Goal: Information Seeking & Learning: Find specific fact

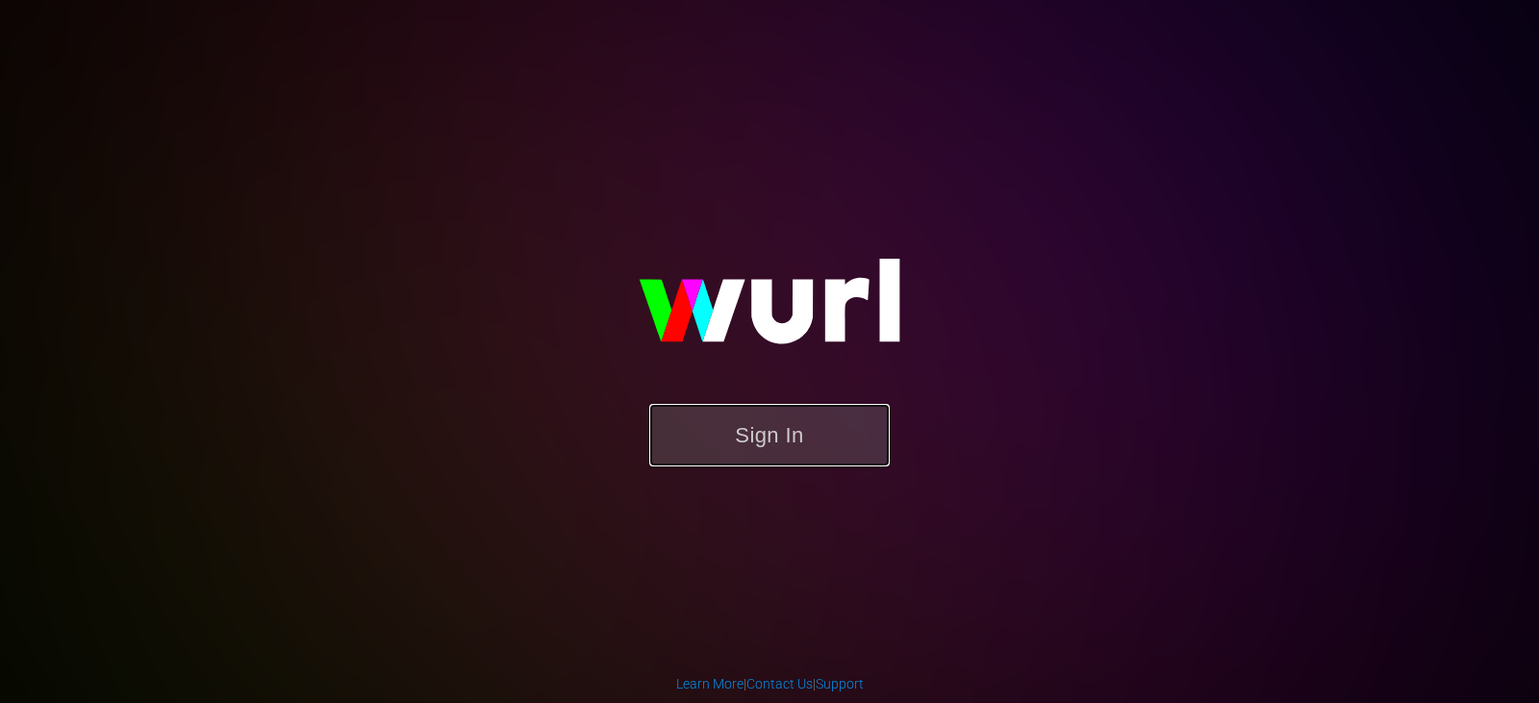
click at [765, 423] on button "Sign In" at bounding box center [769, 435] width 240 height 63
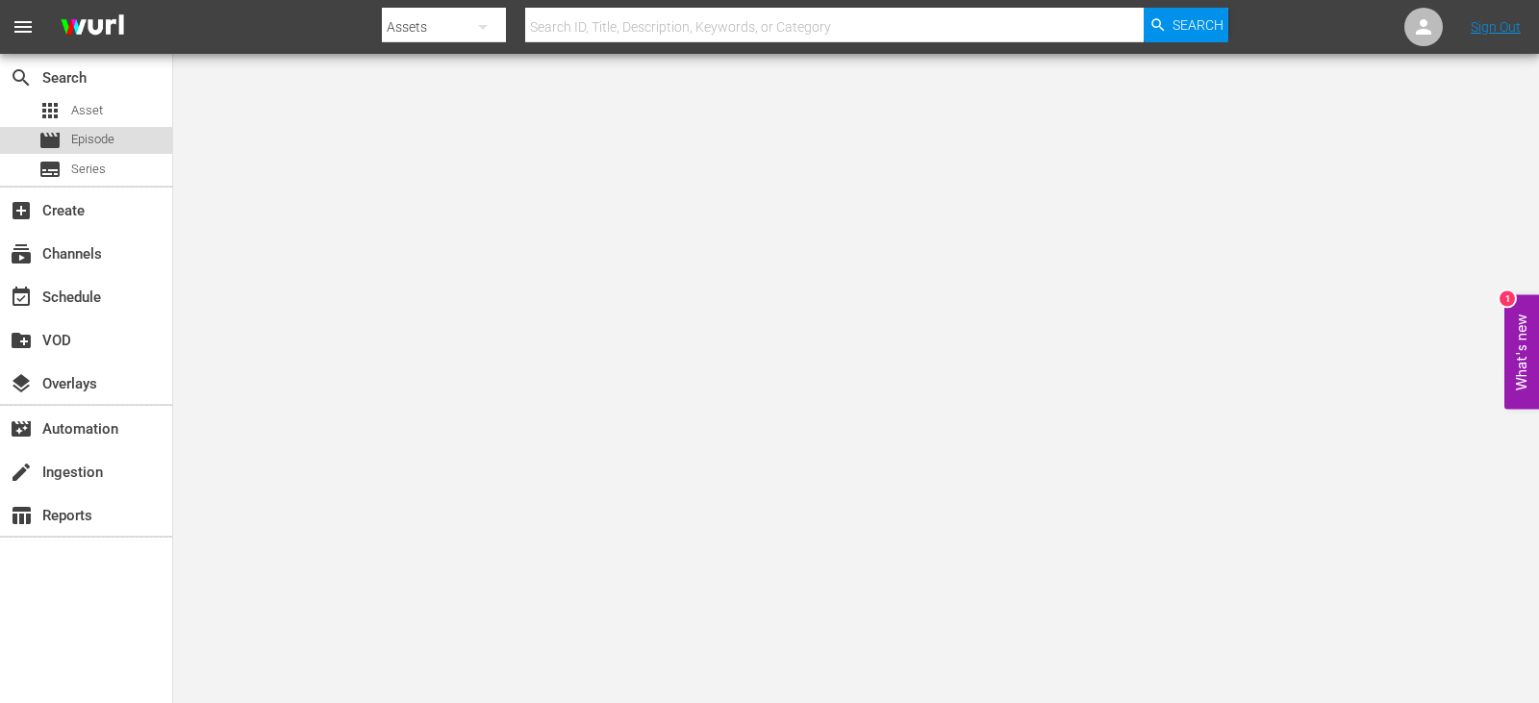
click at [105, 129] on div "movie Episode" at bounding box center [76, 140] width 76 height 27
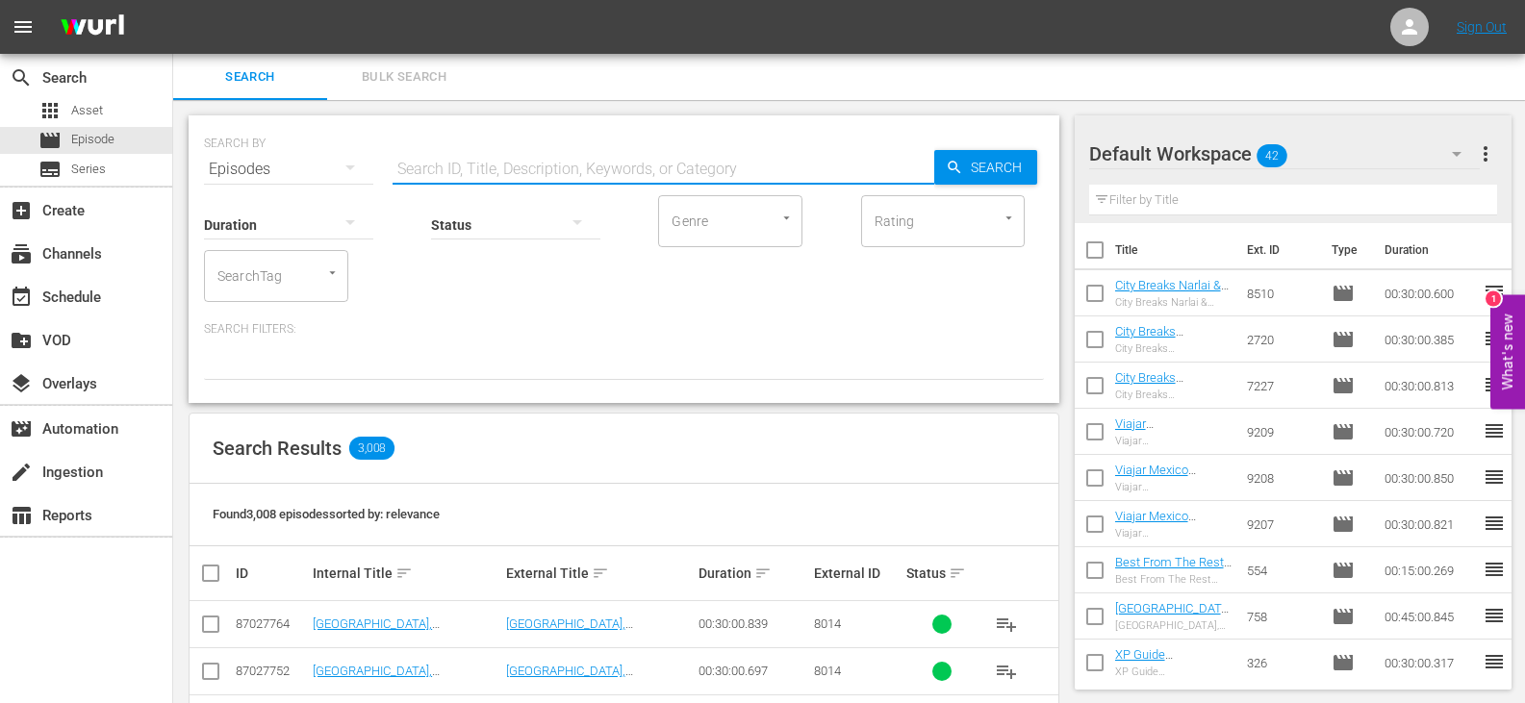
click at [477, 177] on input "text" at bounding box center [663, 169] width 542 height 46
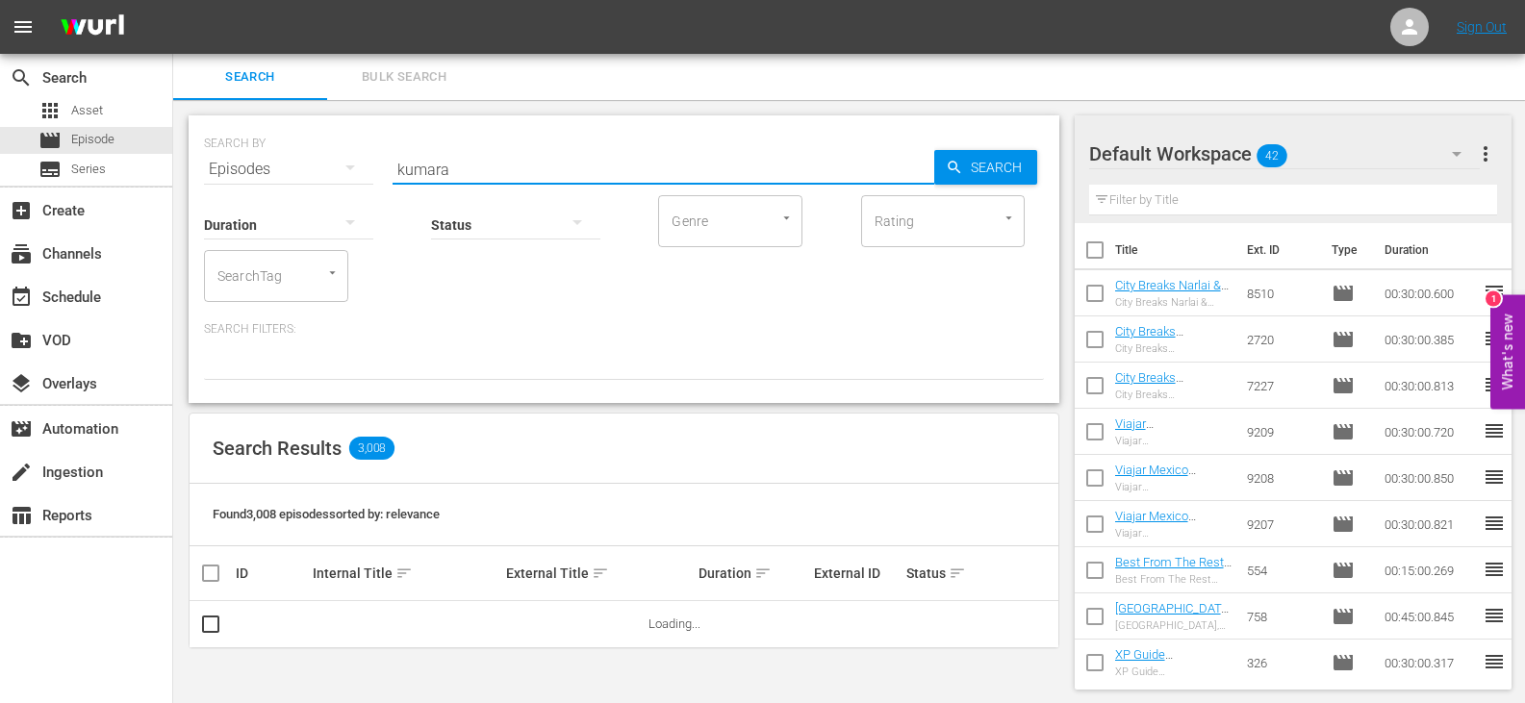
type input "kumara DU"
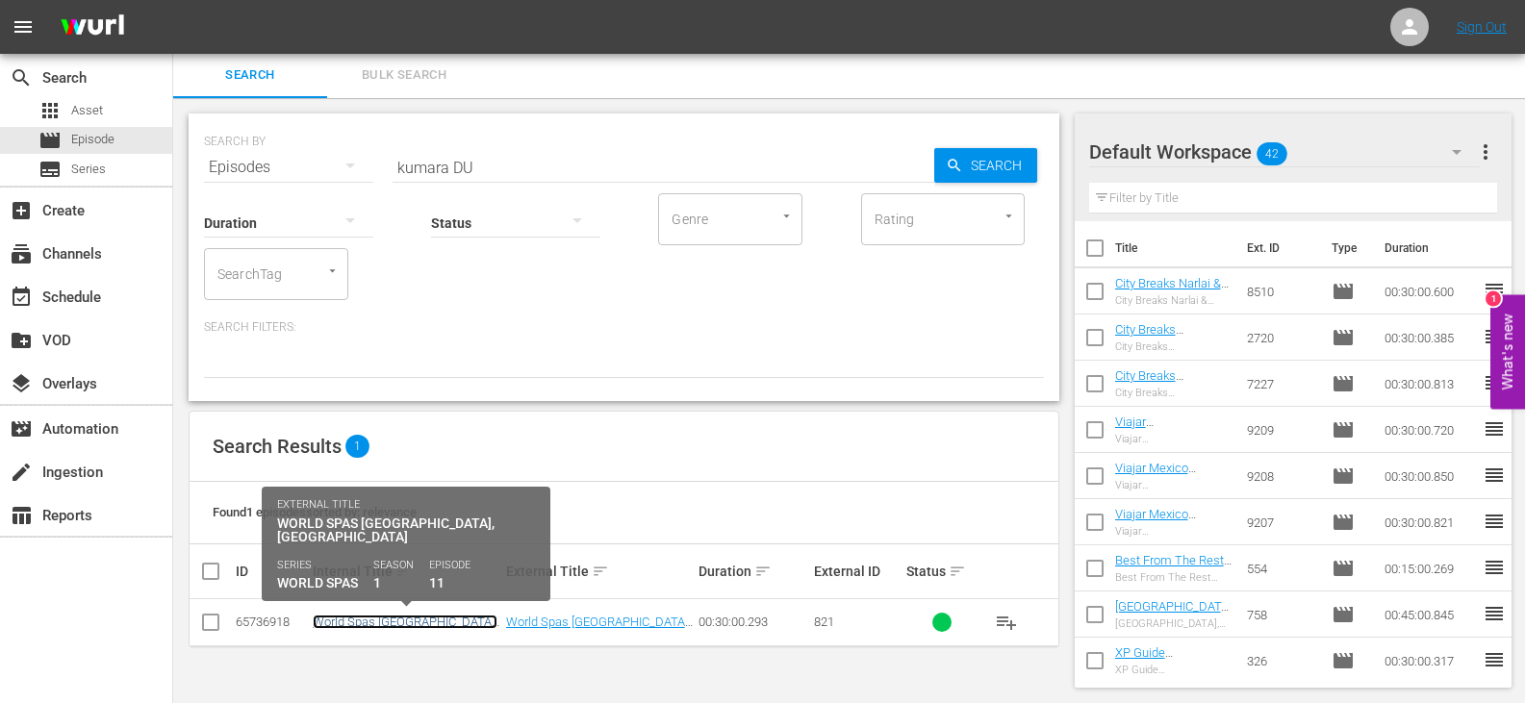
click at [417, 621] on link "World Spas [GEOGRAPHIC_DATA], [GEOGRAPHIC_DATA] (DU)" at bounding box center [405, 629] width 185 height 29
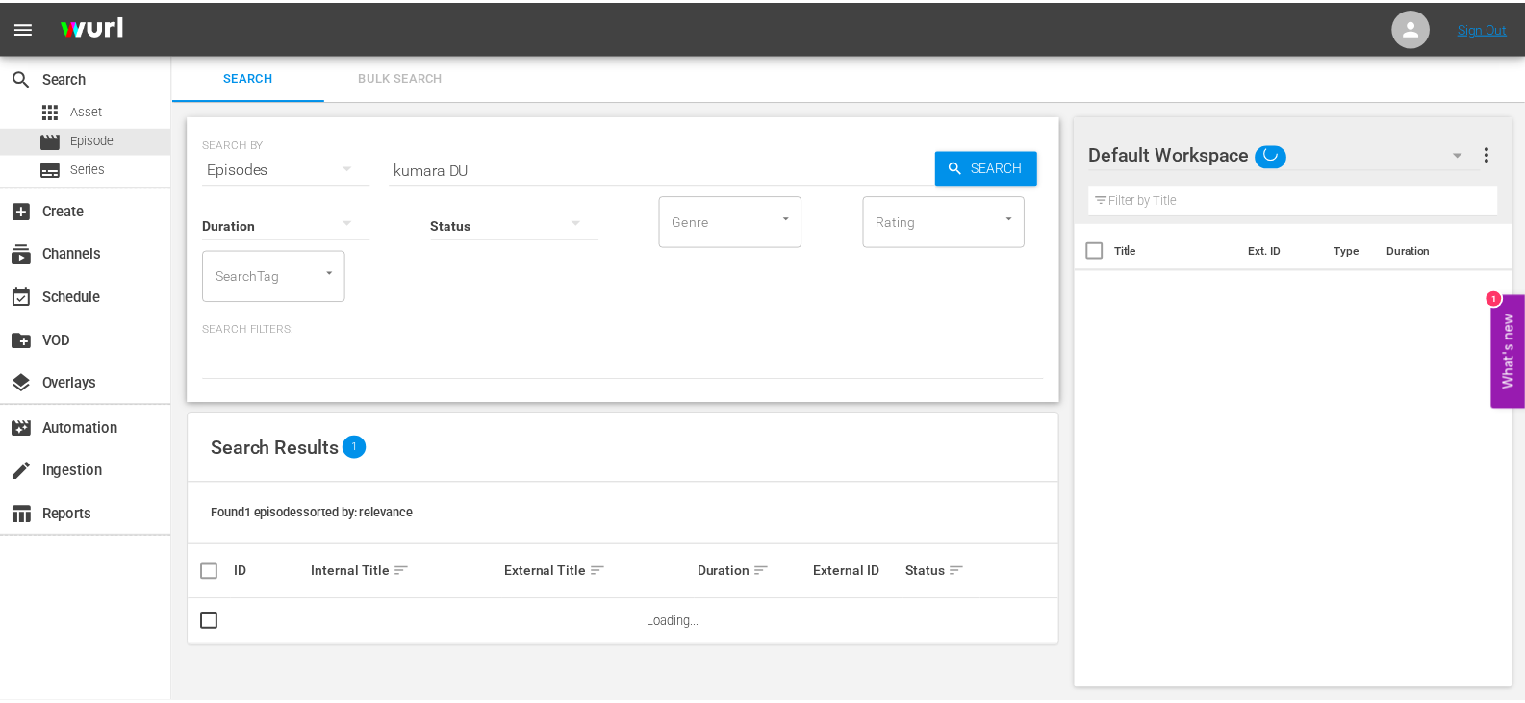
scroll to position [2, 0]
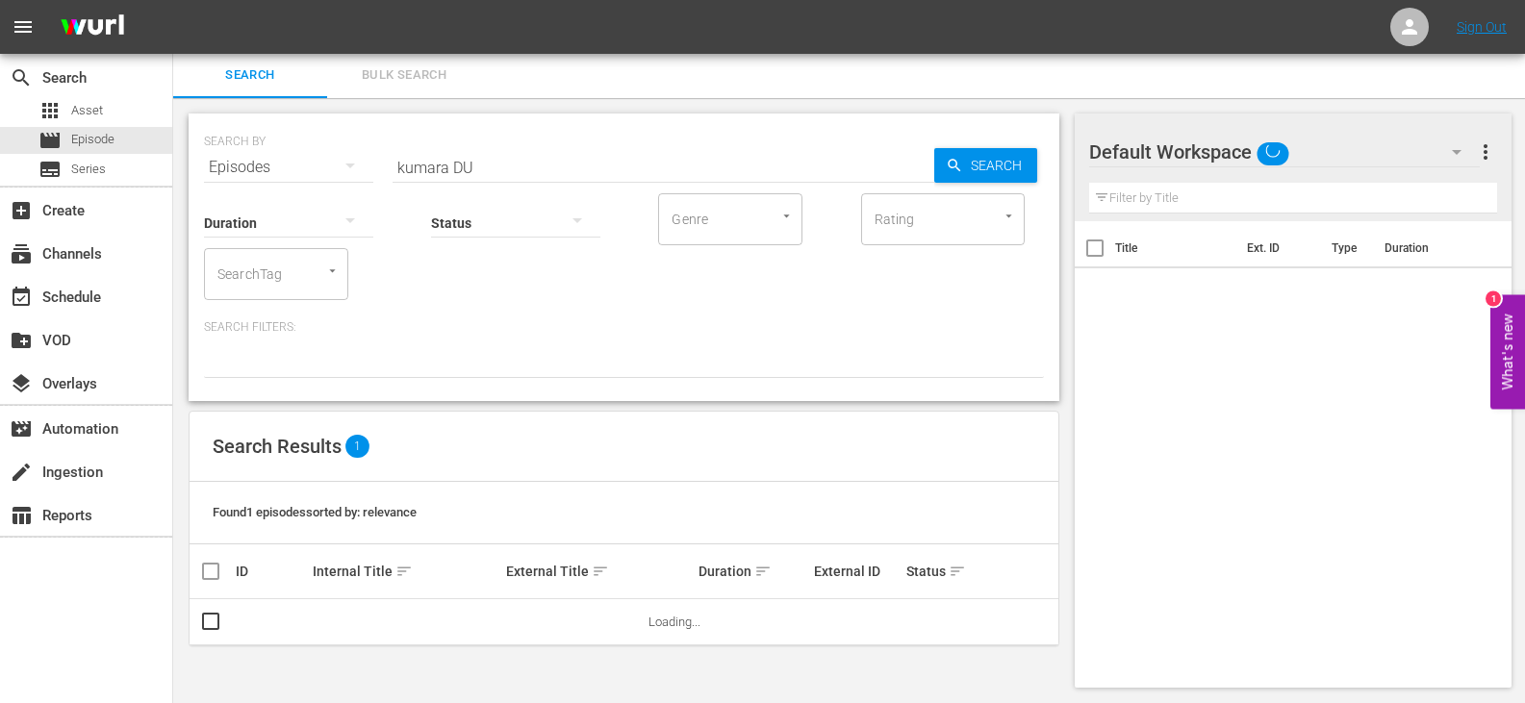
click at [513, 159] on input "kumara DU" at bounding box center [663, 167] width 542 height 46
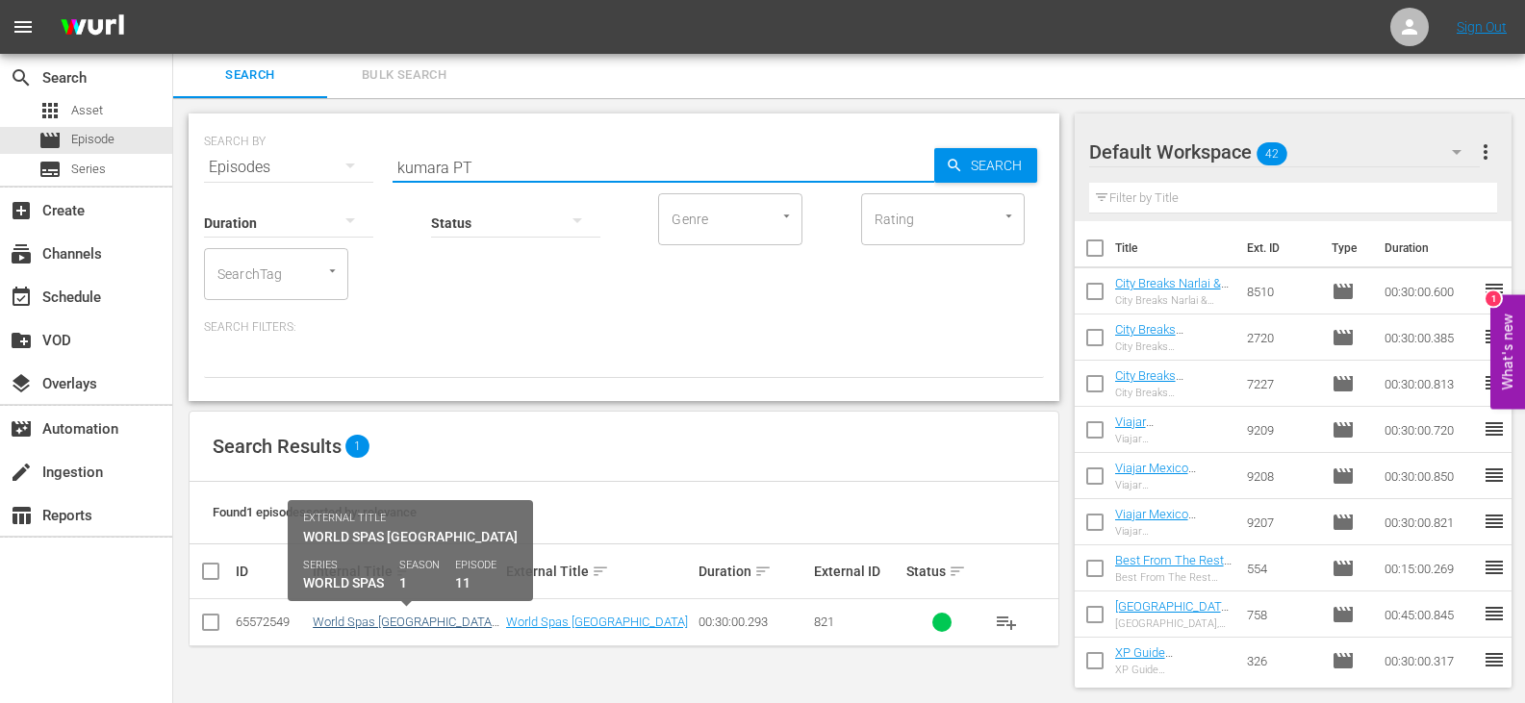
type input "kumara PT"
click at [423, 628] on link "World Spas [GEOGRAPHIC_DATA] (PT)" at bounding box center [404, 629] width 182 height 29
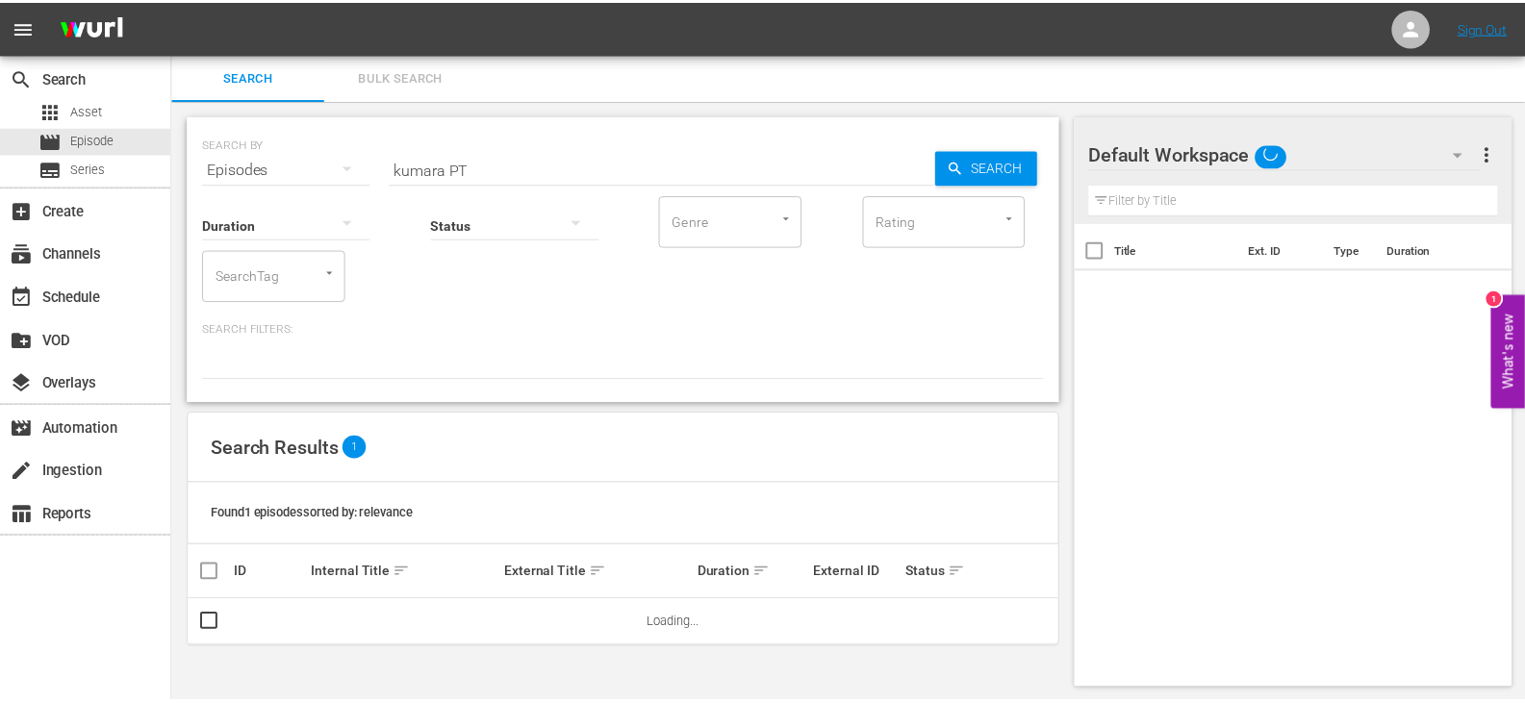
scroll to position [2, 0]
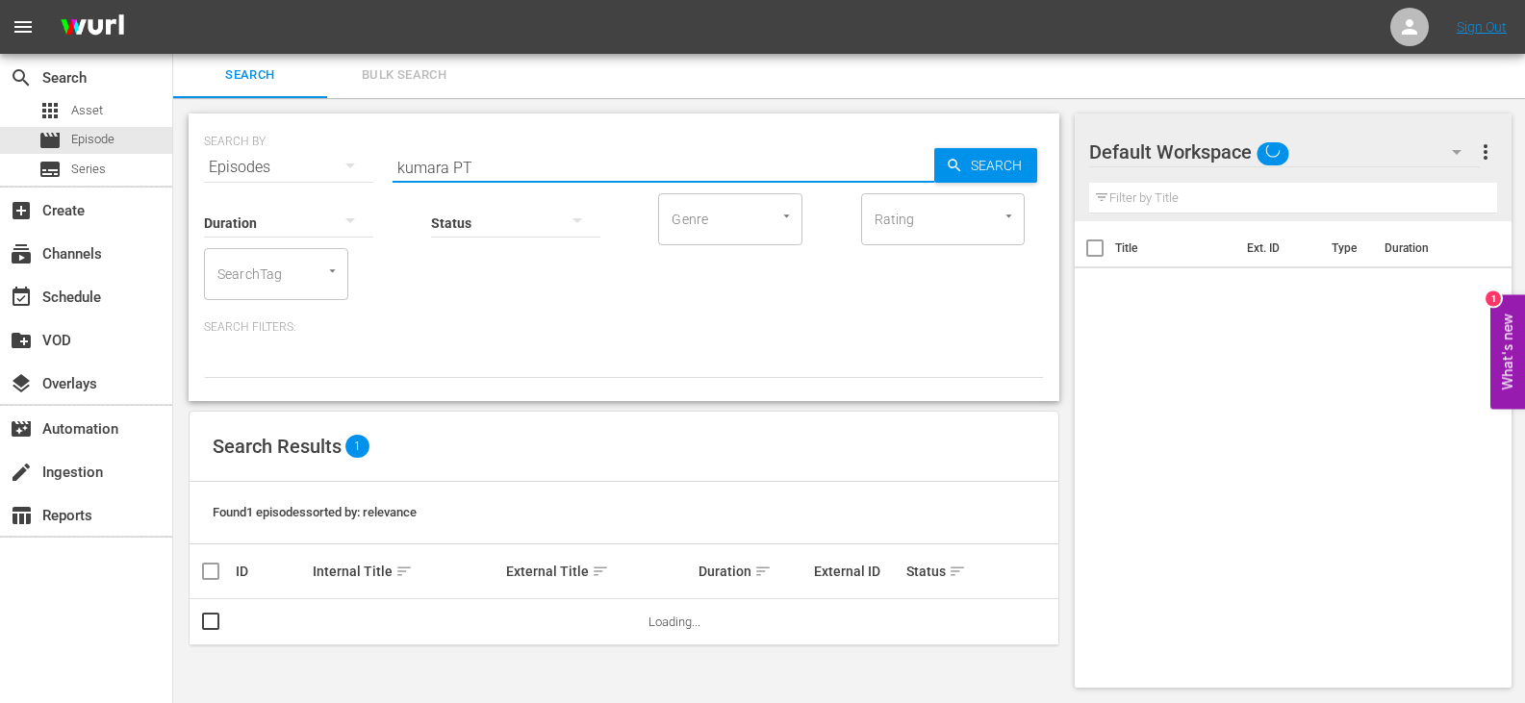
click at [481, 161] on input "kumara PT" at bounding box center [663, 167] width 542 height 46
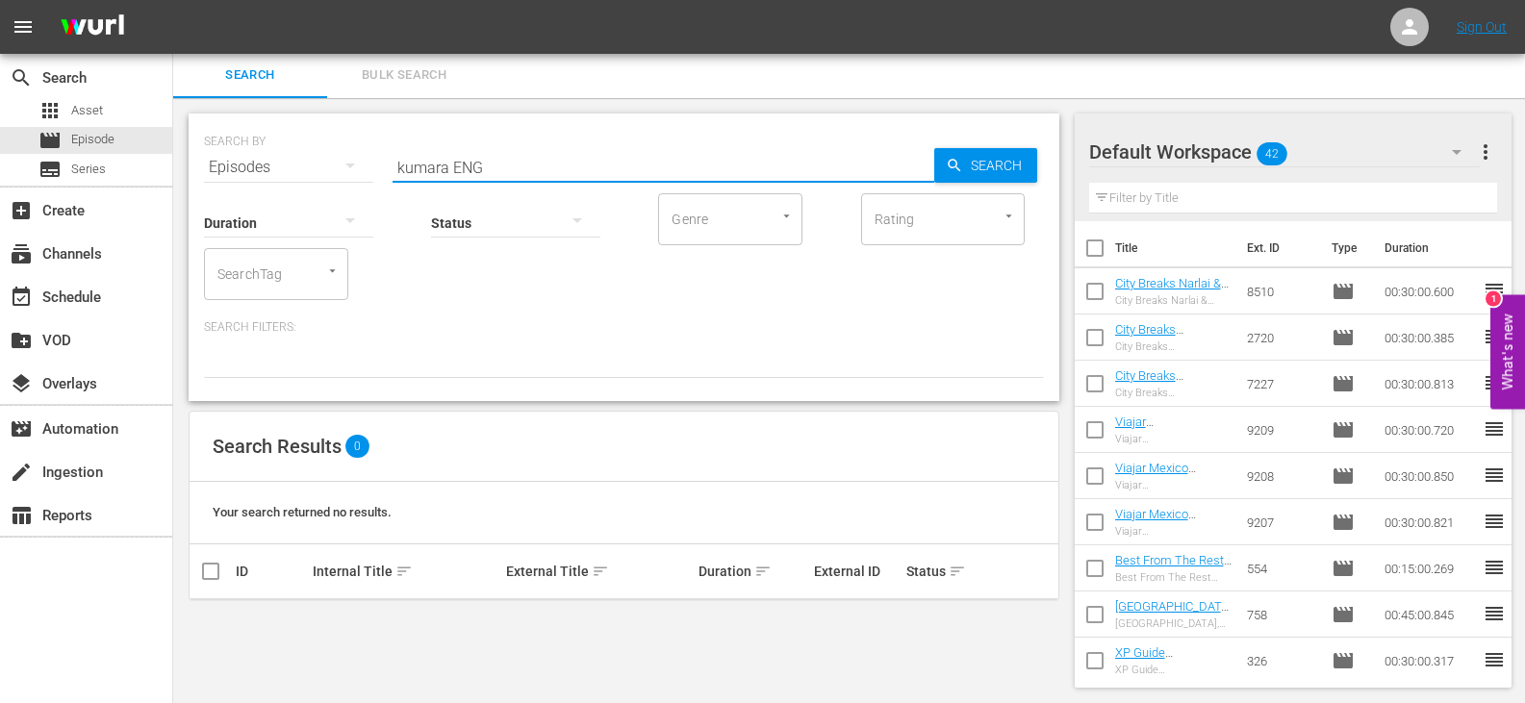
click at [504, 166] on input "kumara ENG" at bounding box center [663, 167] width 542 height 46
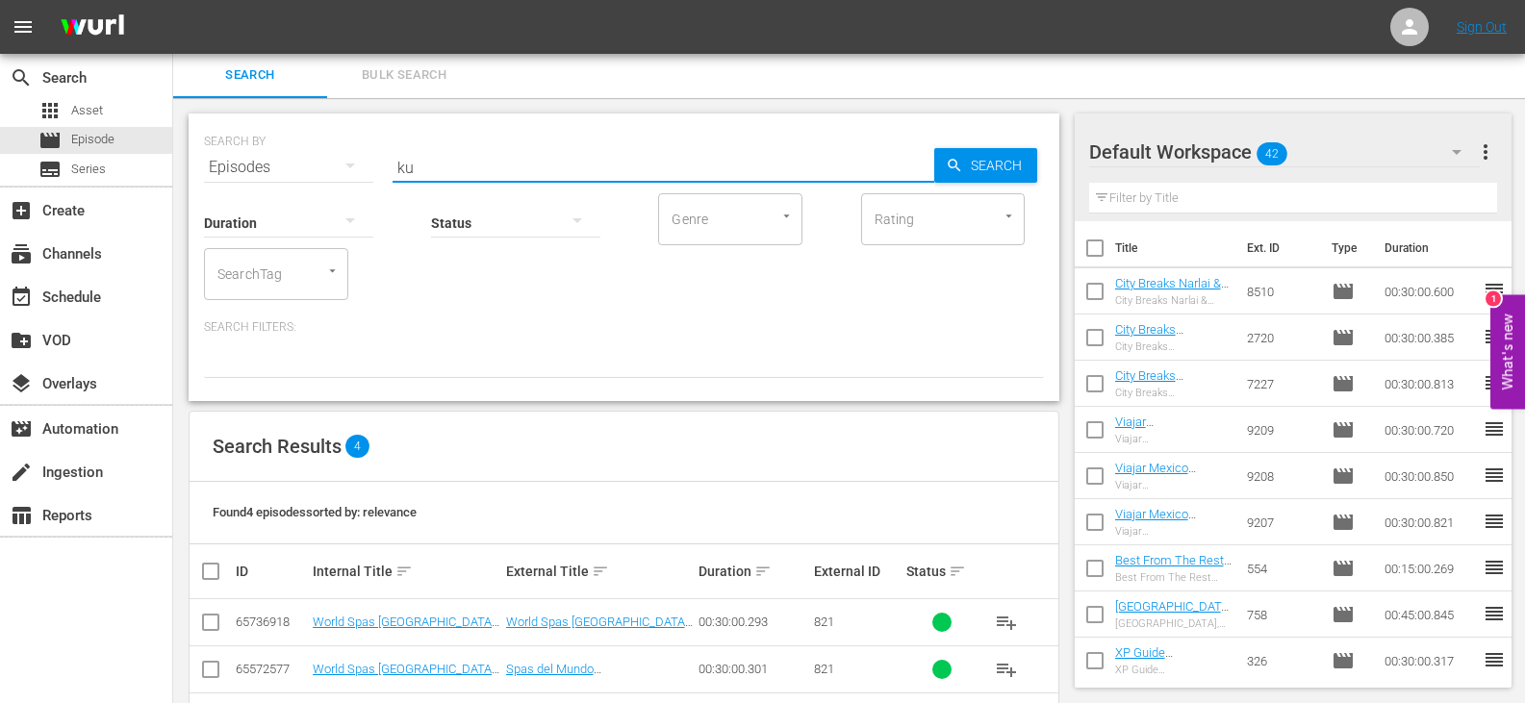
type input "k"
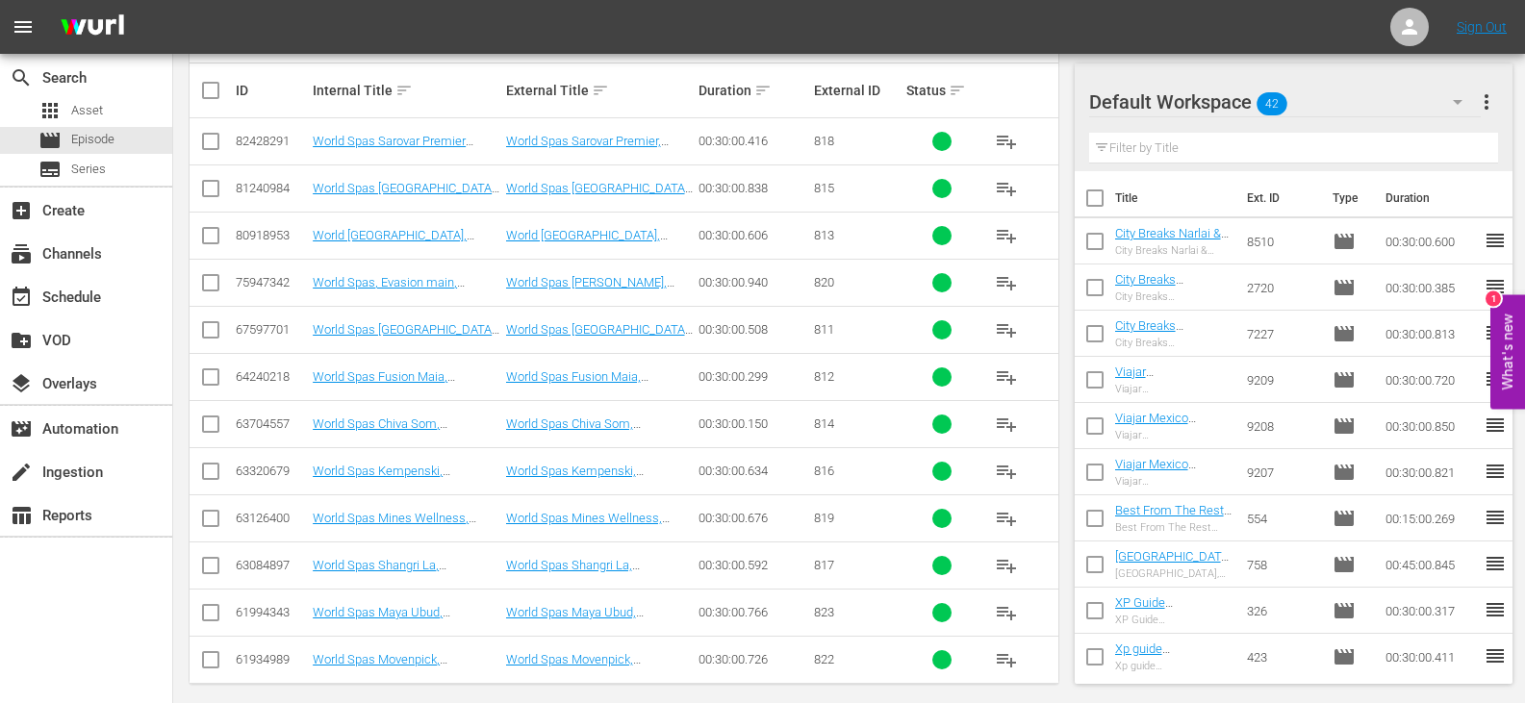
scroll to position [499, 0]
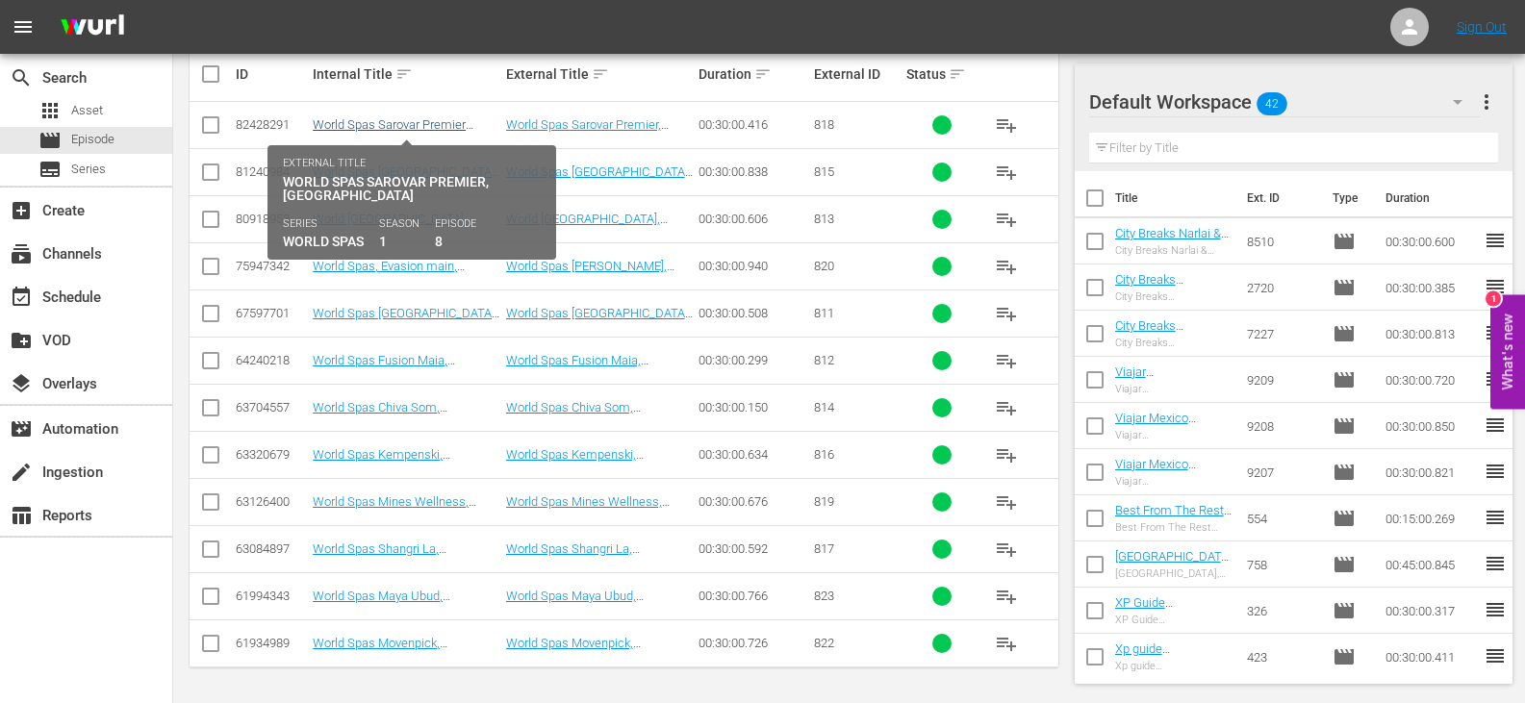
type input "world spa ENG"
click at [431, 128] on link "World Spas Sarovar Premier (ENG)" at bounding box center [389, 131] width 153 height 29
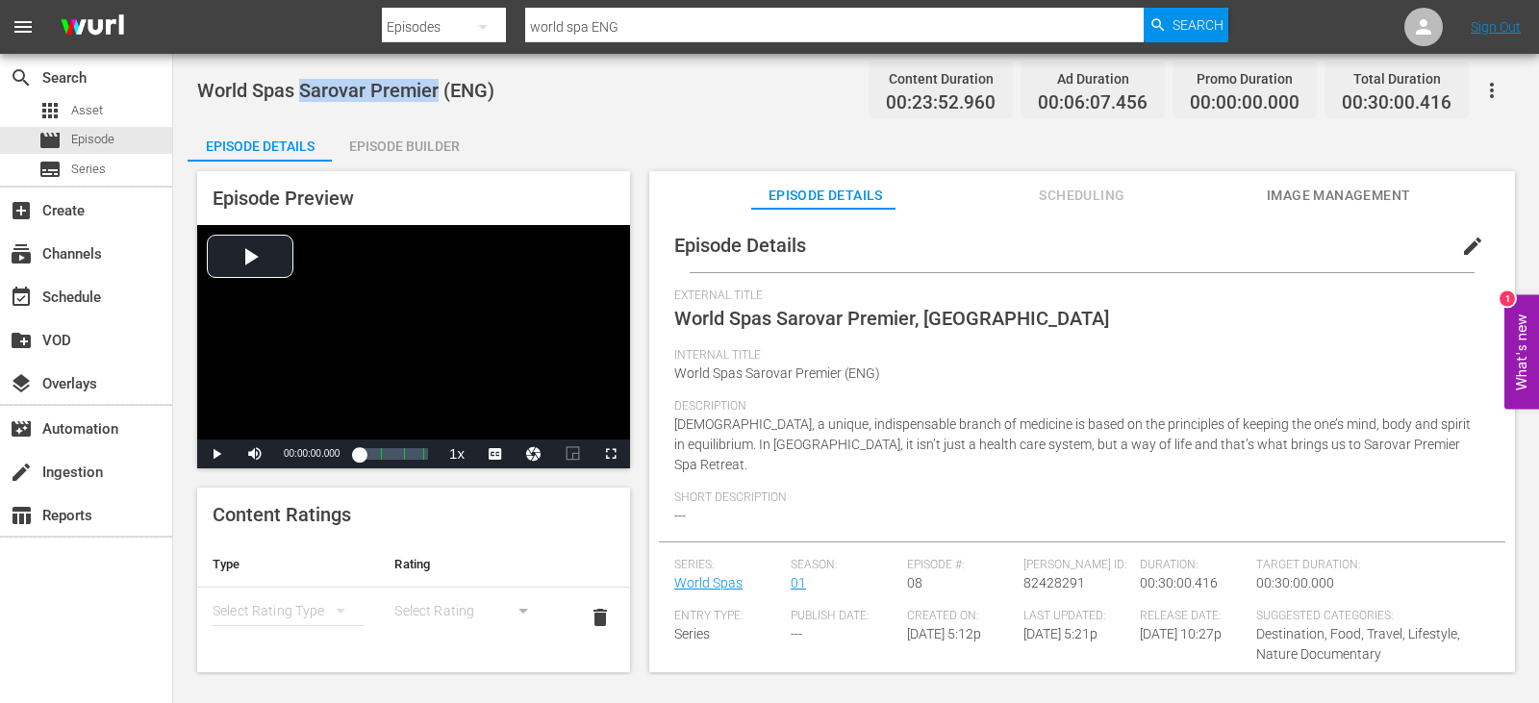
drag, startPoint x: 302, startPoint y: 88, endPoint x: 424, endPoint y: 76, distance: 122.7
click at [438, 69] on div "World Spas Sarovar Premier (ENG) Content Duration 00:23:52.960 Ad Duration 00:0…" at bounding box center [856, 89] width 1318 height 43
copy span "Sarovar Premier"
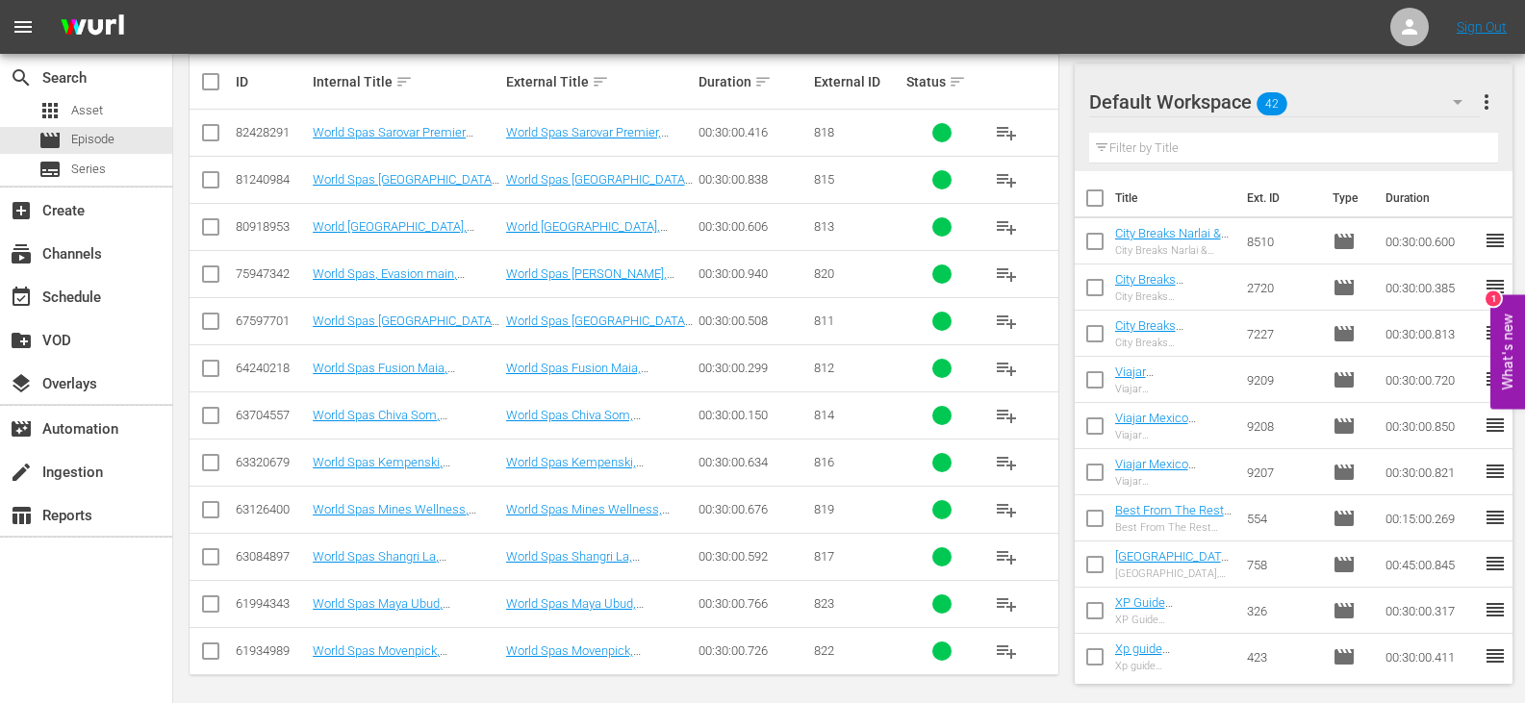
scroll to position [499, 0]
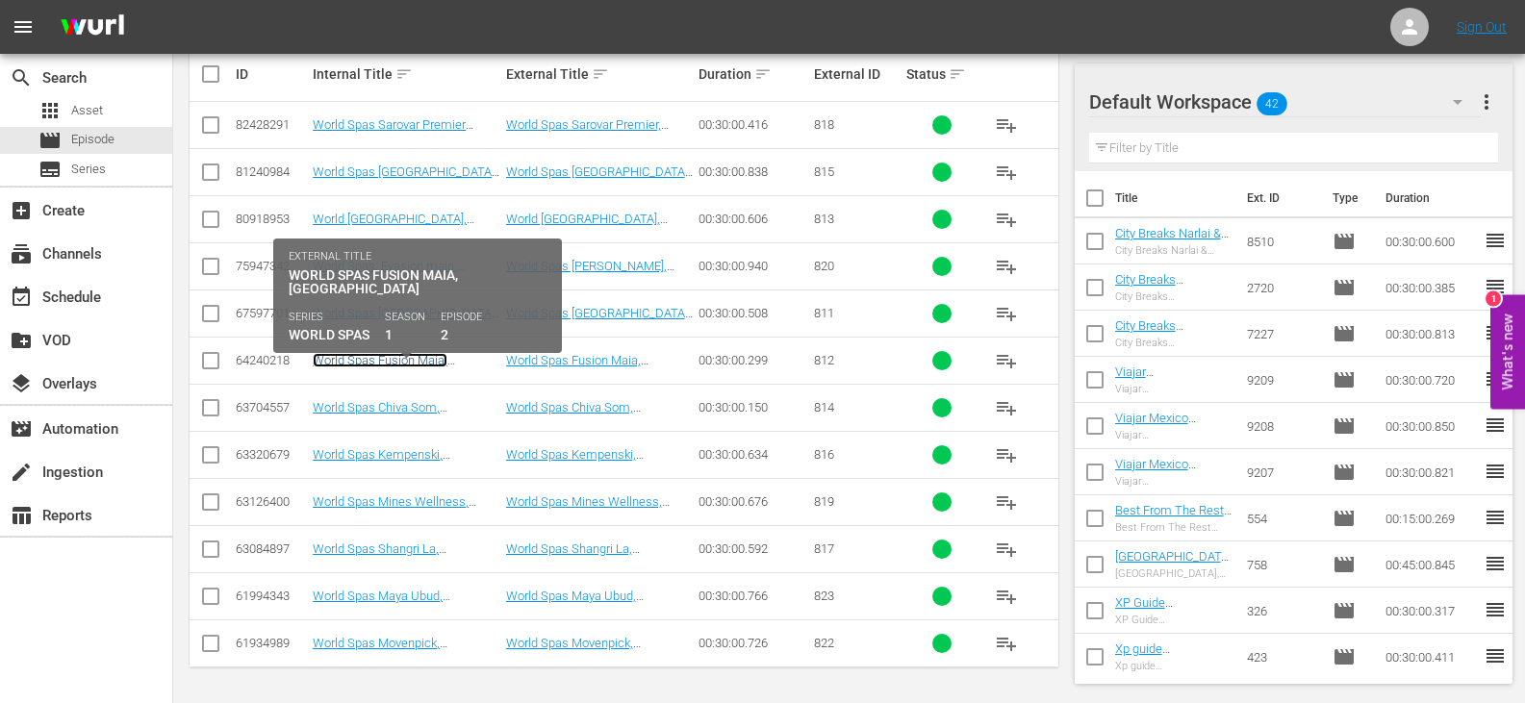
click at [401, 358] on link "World Spas Fusion Maia, Vietnam( Eng)" at bounding box center [386, 367] width 147 height 29
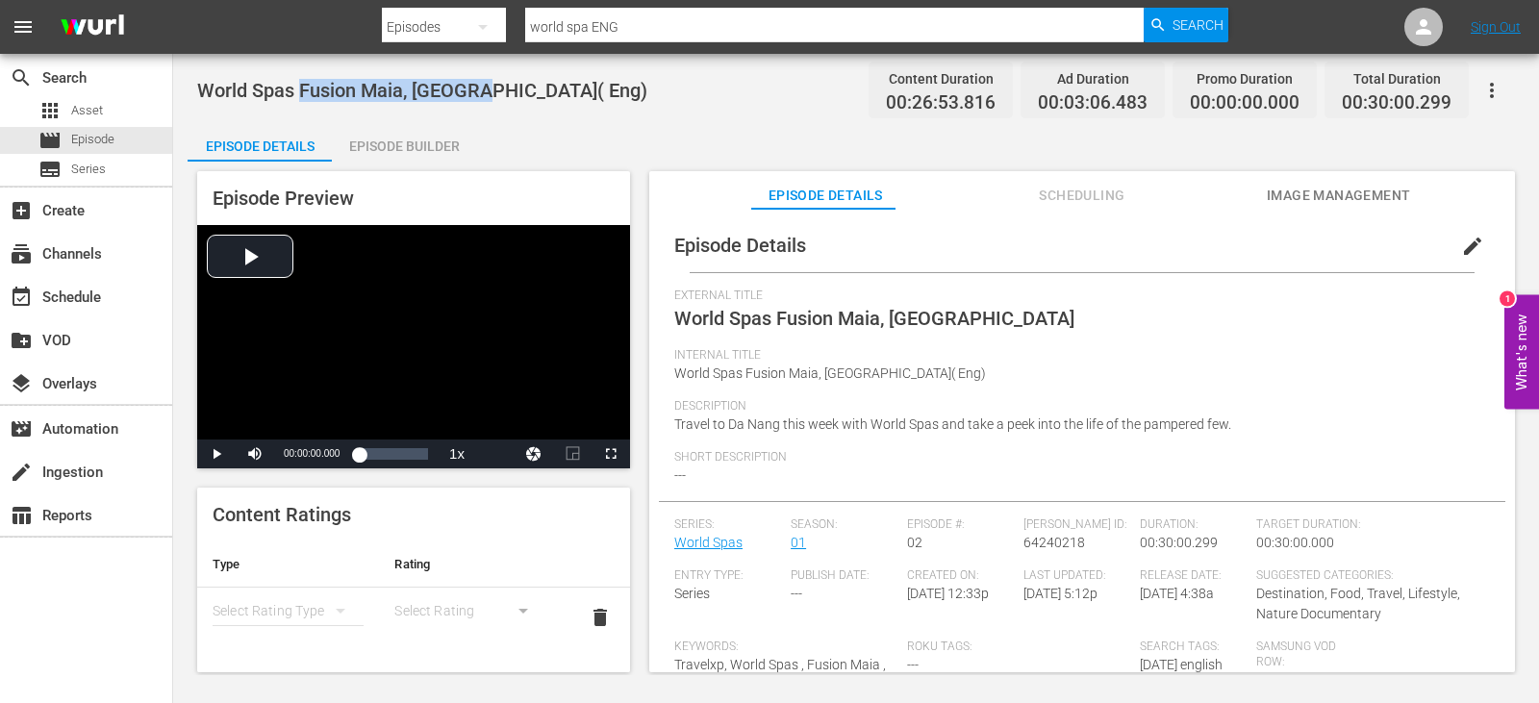
drag, startPoint x: 301, startPoint y: 88, endPoint x: 487, endPoint y: 84, distance: 185.7
click at [487, 84] on span "World Spas Fusion Maia, Vietnam( Eng)" at bounding box center [422, 90] width 450 height 23
copy span "Fusion Maia, Vietnam"
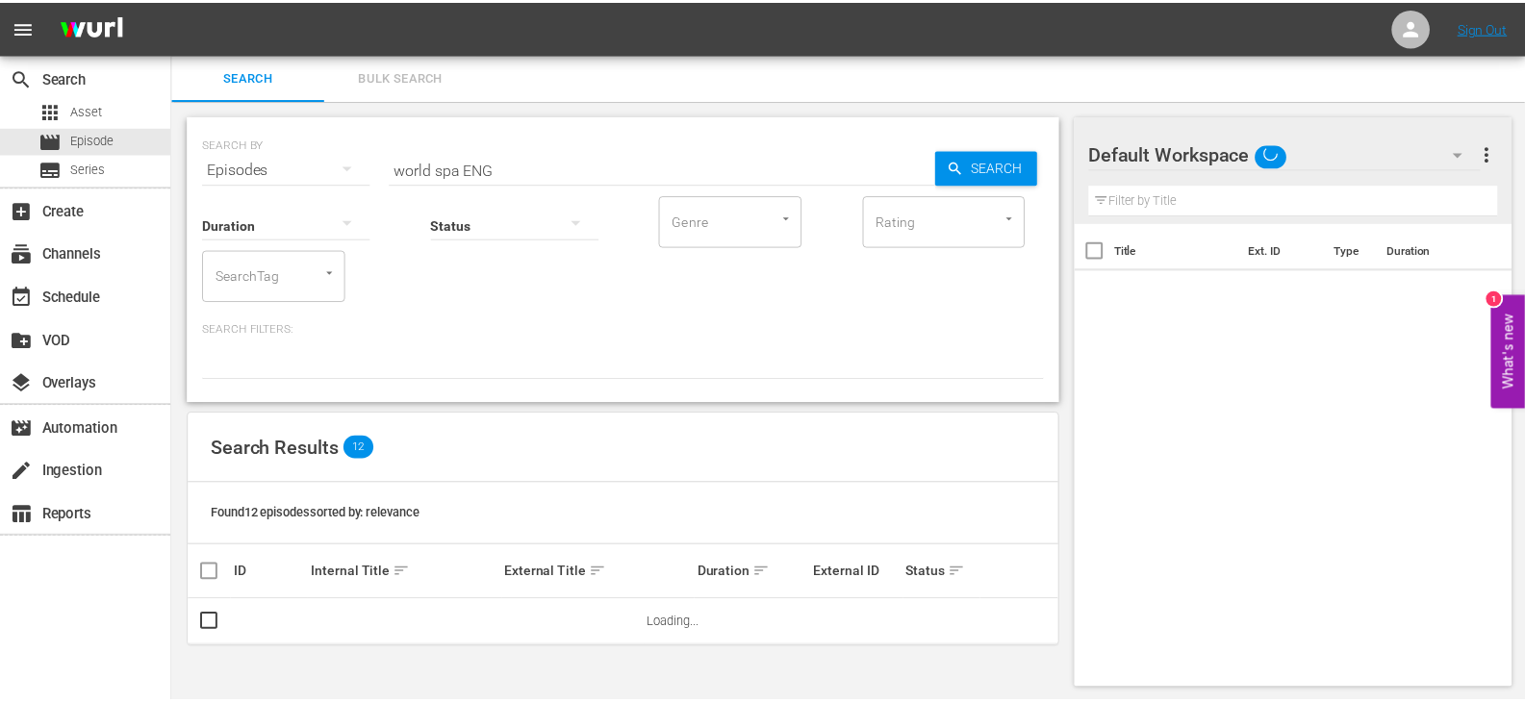
scroll to position [2, 0]
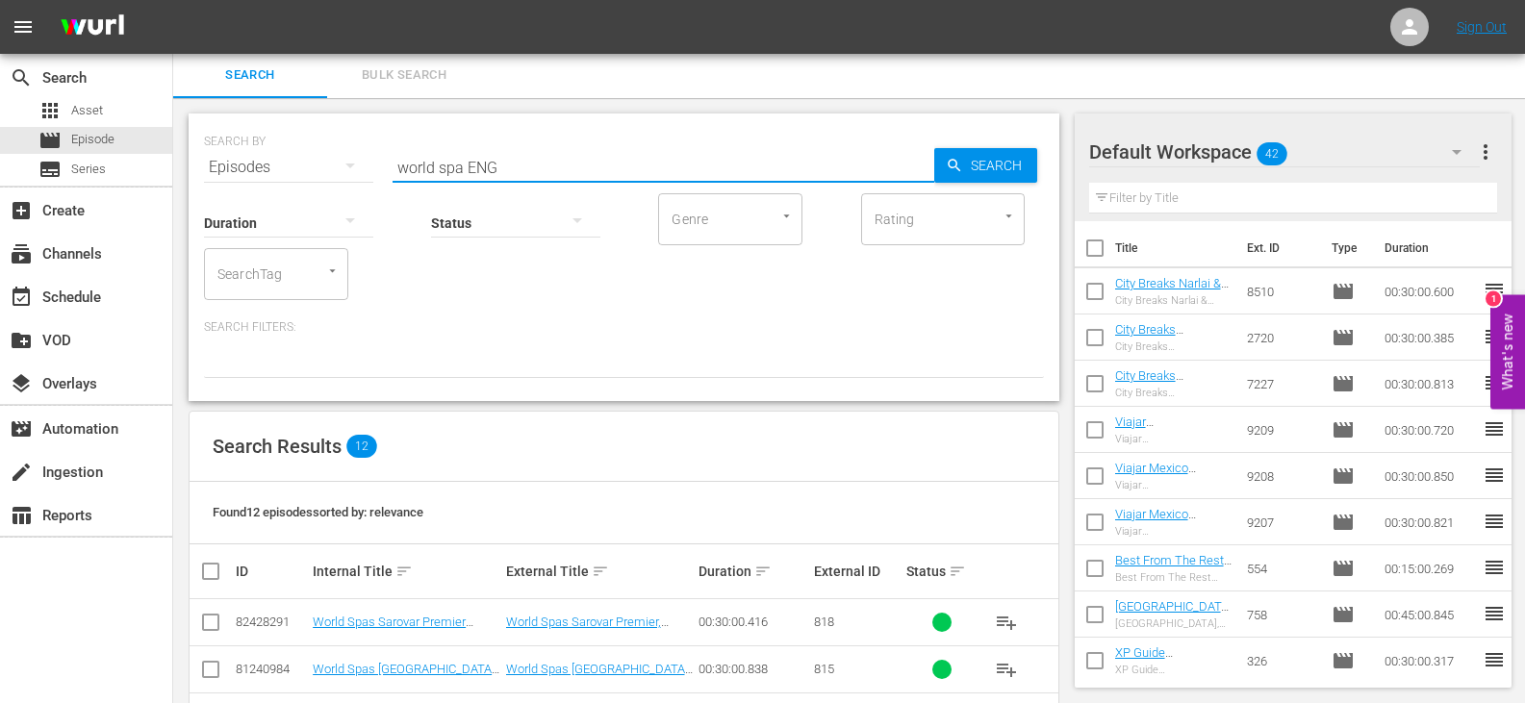
drag, startPoint x: 462, startPoint y: 165, endPoint x: 305, endPoint y: 186, distance: 158.1
click at [305, 186] on div "SEARCH BY Search By Episodes Search ID, Title, Description, Keywords, or Catego…" at bounding box center [624, 258] width 871 height 288
drag, startPoint x: 456, startPoint y: 172, endPoint x: 437, endPoint y: 174, distance: 19.3
click at [437, 174] on input "xp guide ENG" at bounding box center [663, 167] width 542 height 46
click at [449, 171] on input "xp guide ENG" at bounding box center [663, 167] width 542 height 46
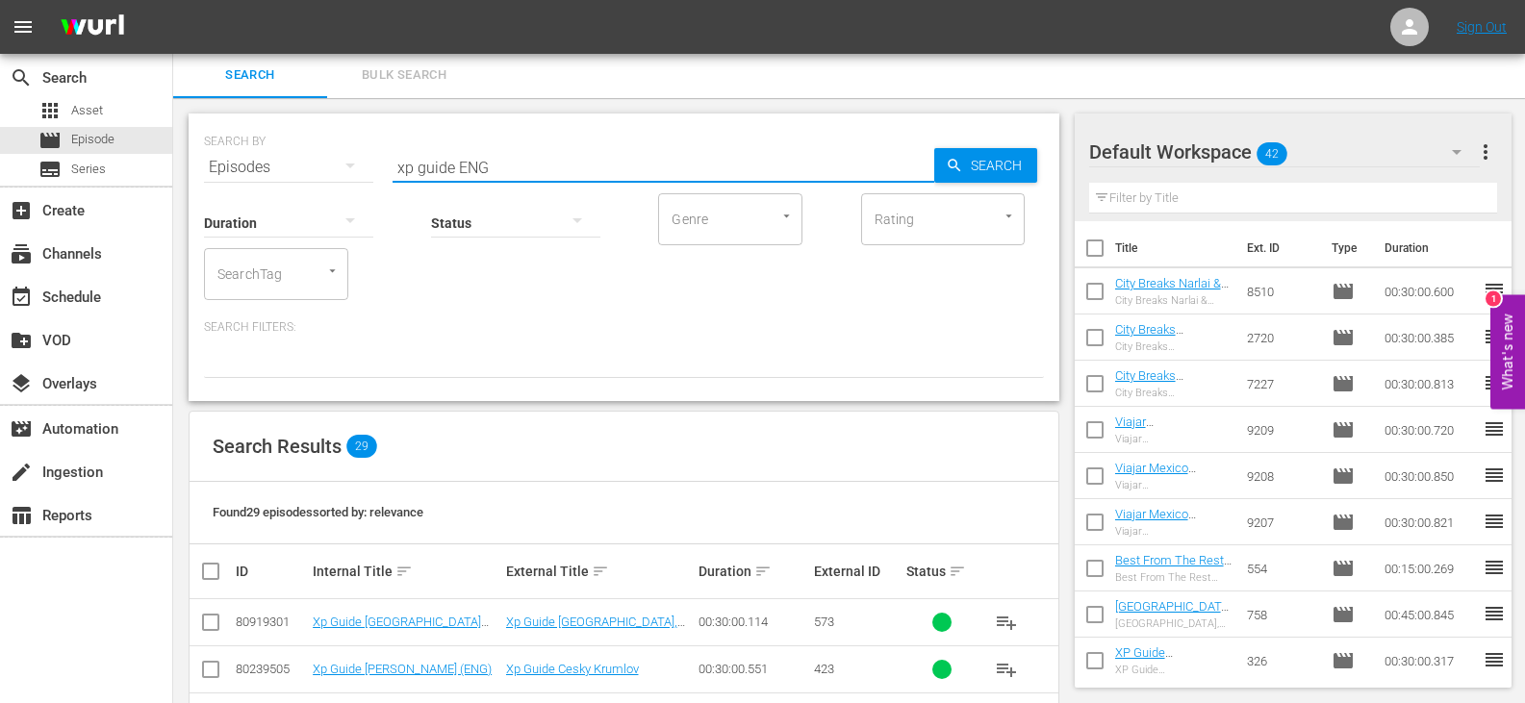
drag, startPoint x: 450, startPoint y: 165, endPoint x: 294, endPoint y: 172, distance: 156.0
click at [294, 172] on div "SEARCH BY Search By Episodes Search ID, Title, Description, Keywords, or Catego…" at bounding box center [624, 155] width 840 height 69
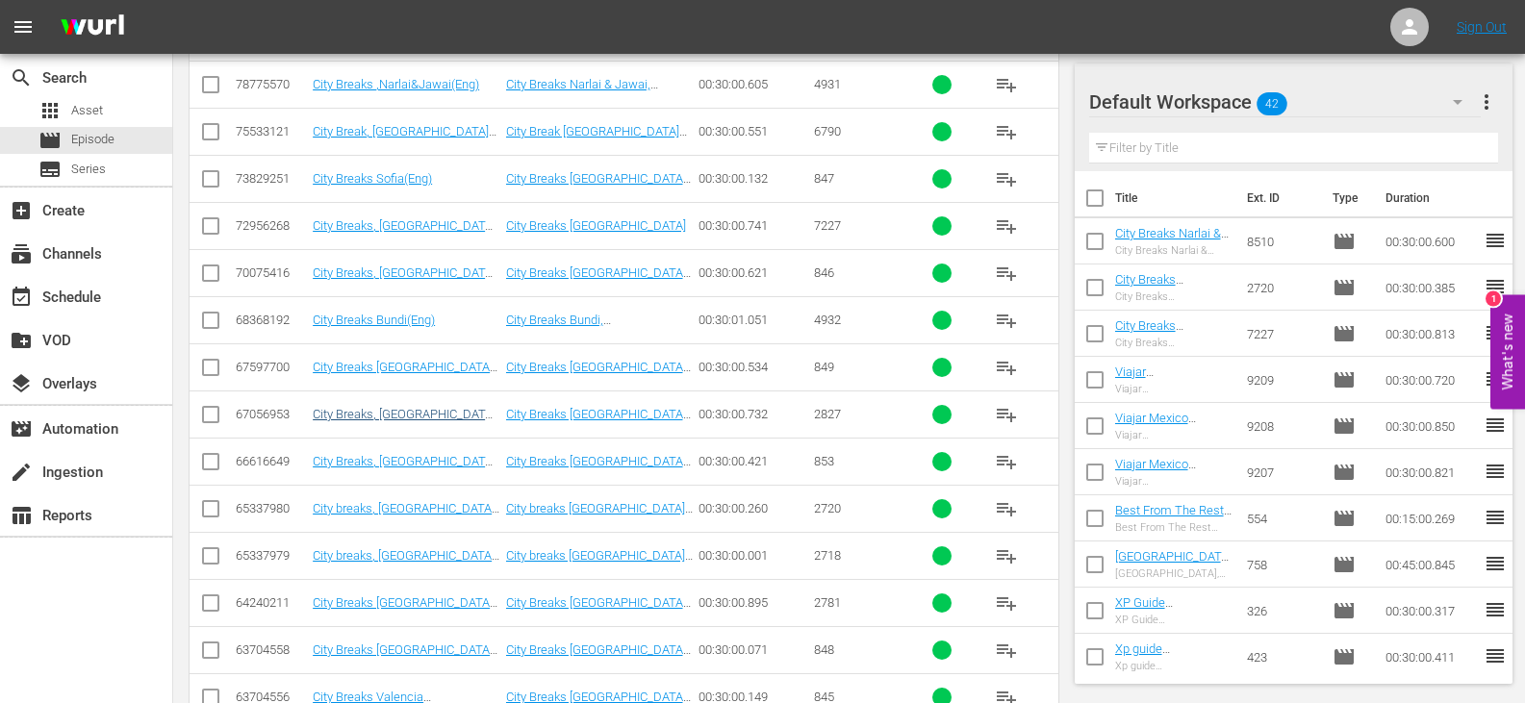
scroll to position [249, 0]
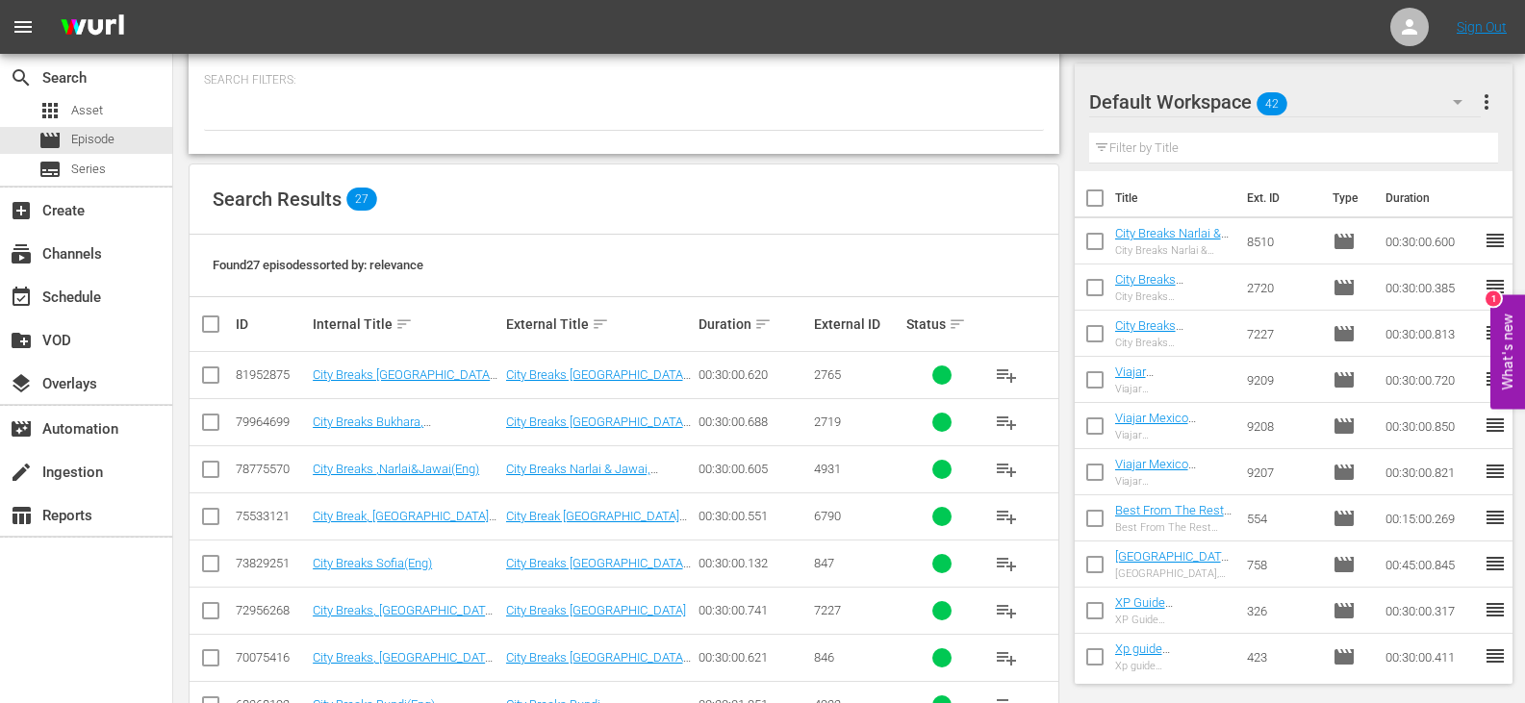
type input "city breaks ENG"
